Goal: Transaction & Acquisition: Purchase product/service

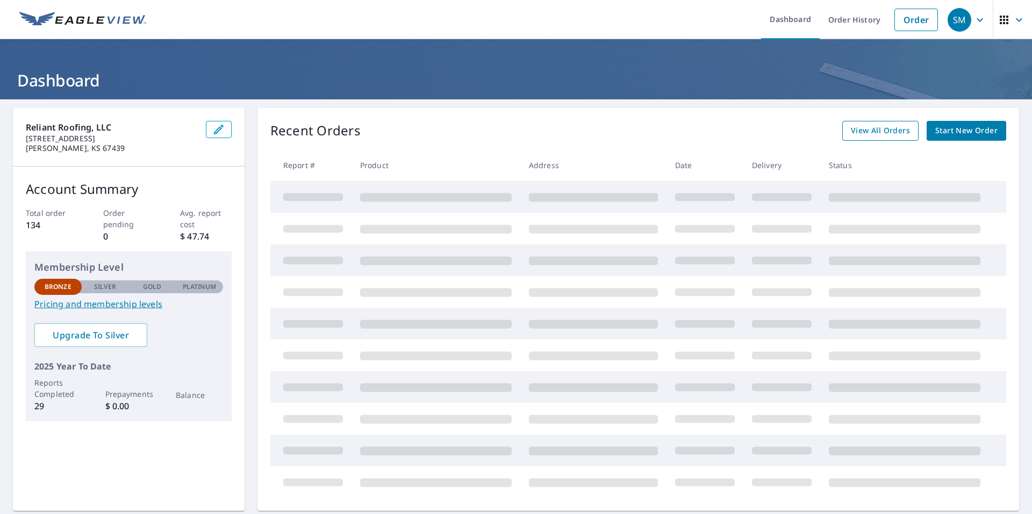
click at [872, 136] on span "View All Orders" at bounding box center [880, 130] width 59 height 13
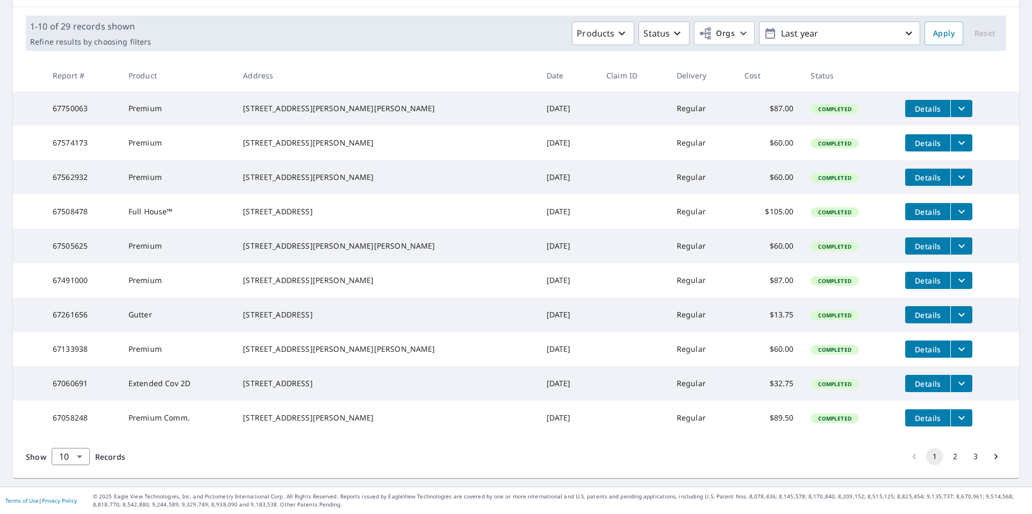
scroll to position [190, 0]
click at [947, 458] on button "2" at bounding box center [954, 456] width 17 height 17
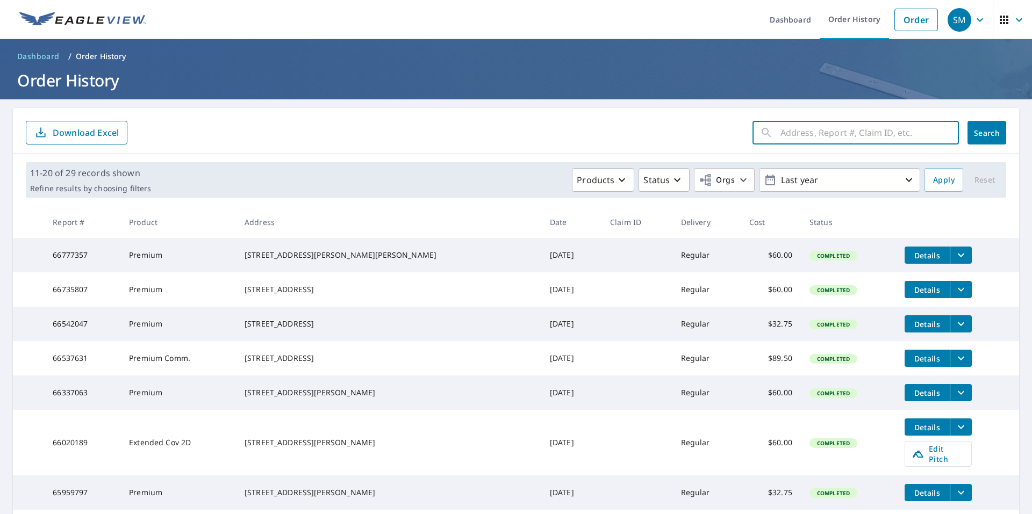
click at [816, 128] on input "text" at bounding box center [869, 133] width 178 height 30
type input "[STREET_ADDRESS]"
click at [981, 134] on span "Search" at bounding box center [986, 133] width 21 height 10
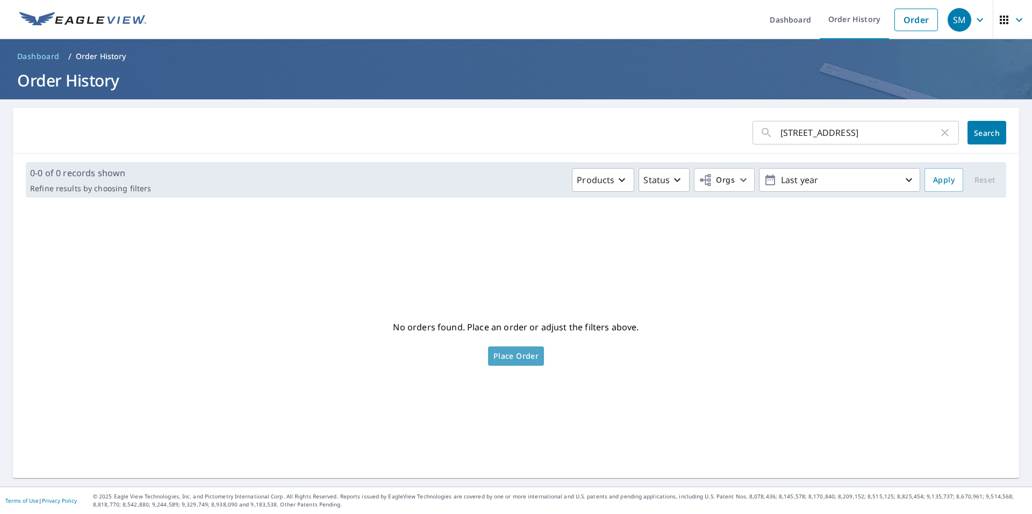
click at [514, 359] on span "Place Order" at bounding box center [515, 356] width 45 height 5
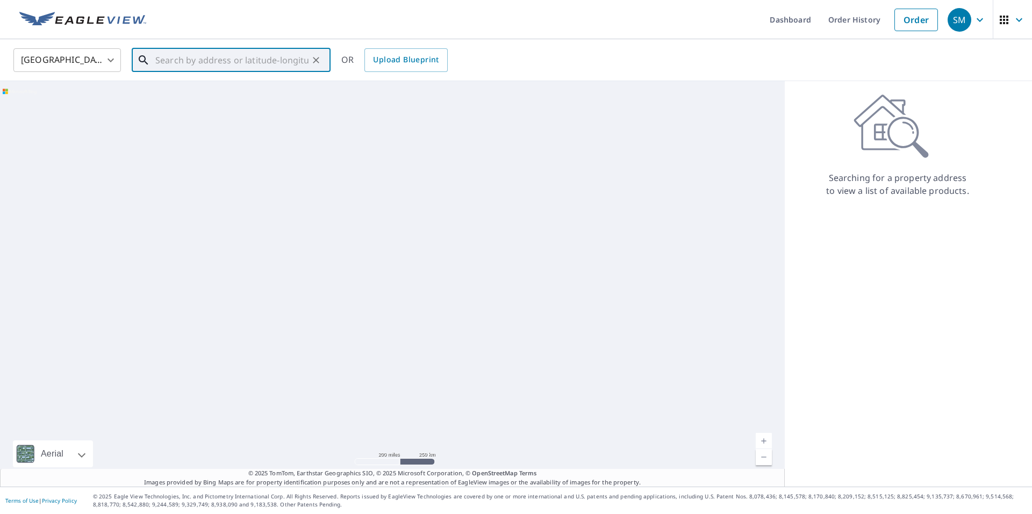
click at [241, 64] on input "text" at bounding box center [231, 60] width 153 height 30
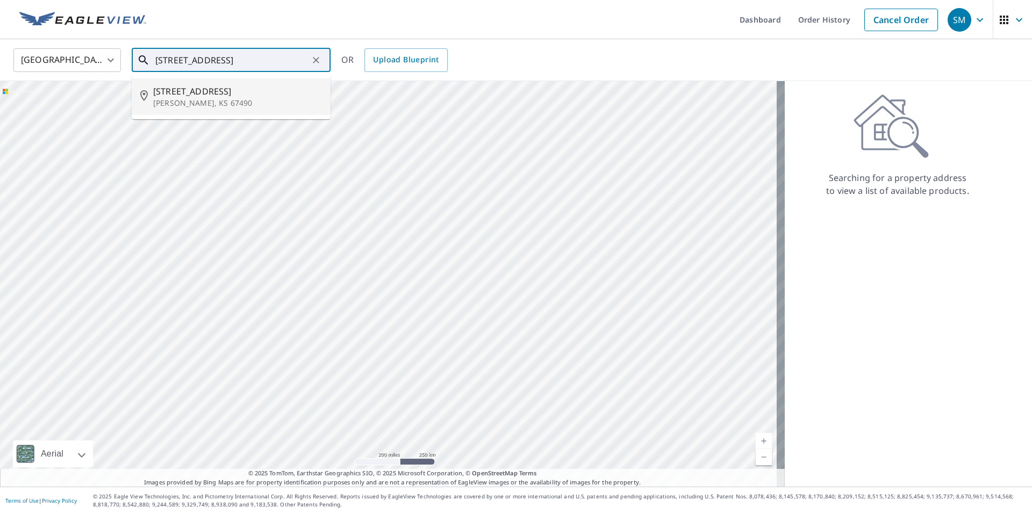
click at [181, 95] on span "[STREET_ADDRESS]" at bounding box center [237, 91] width 169 height 13
type input "[STREET_ADDRESS][PERSON_NAME]"
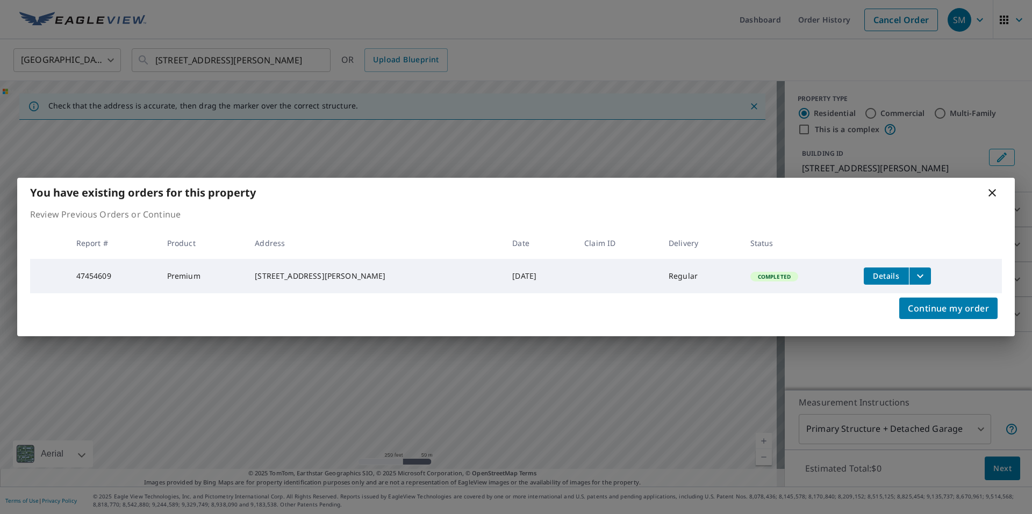
click at [915, 270] on icon "filesDropdownBtn-47454609" at bounding box center [920, 276] width 13 height 13
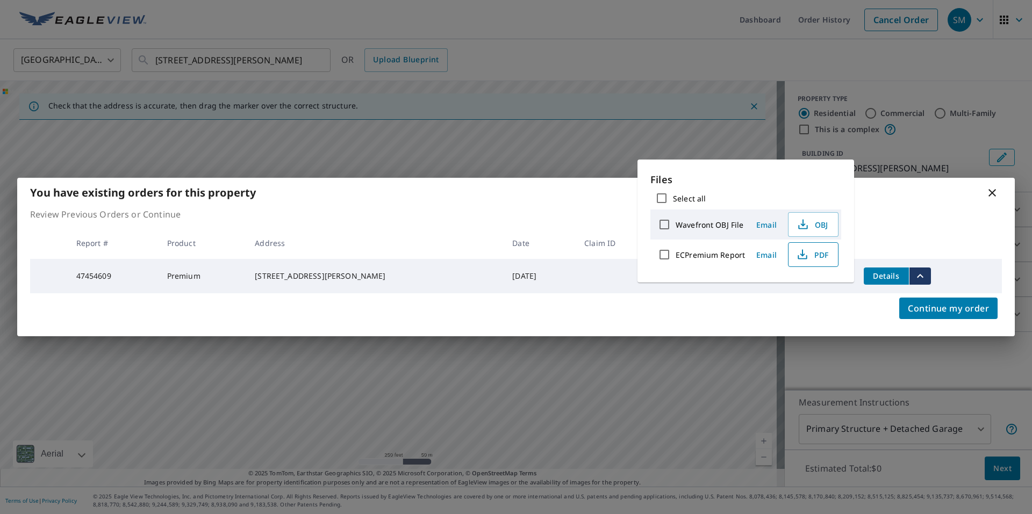
click at [814, 255] on span "PDF" at bounding box center [812, 254] width 34 height 13
